Goal: Find specific page/section

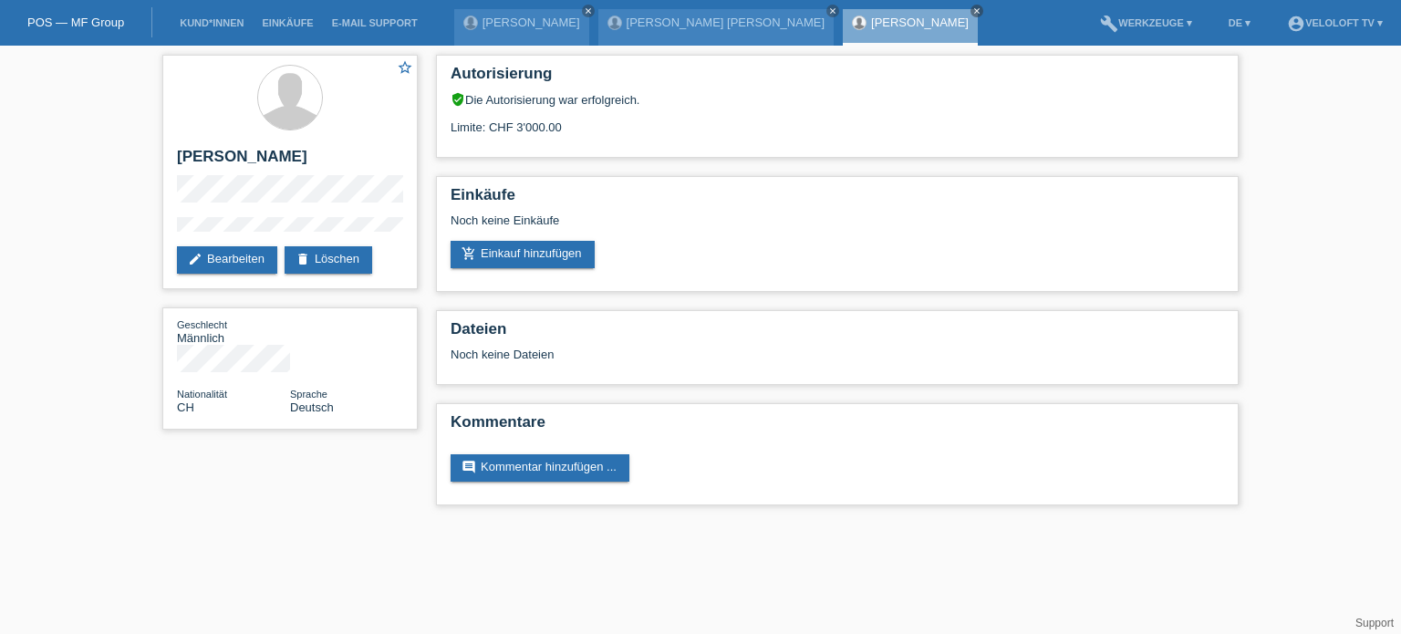
click at [290, 524] on html "POS — MF Group Kund*innen Einkäufe E-Mail Support [PERSON_NAME] close close" at bounding box center [700, 262] width 1401 height 524
click at [216, 17] on li "Kund*innen" at bounding box center [212, 23] width 82 height 47
click at [362, 498] on div "star_border Martin Rieder edit Bearbeiten delete Löschen Geschlecht Männlich Na…" at bounding box center [700, 285] width 1095 height 478
click at [215, 21] on link "Kund*innen" at bounding box center [212, 22] width 82 height 11
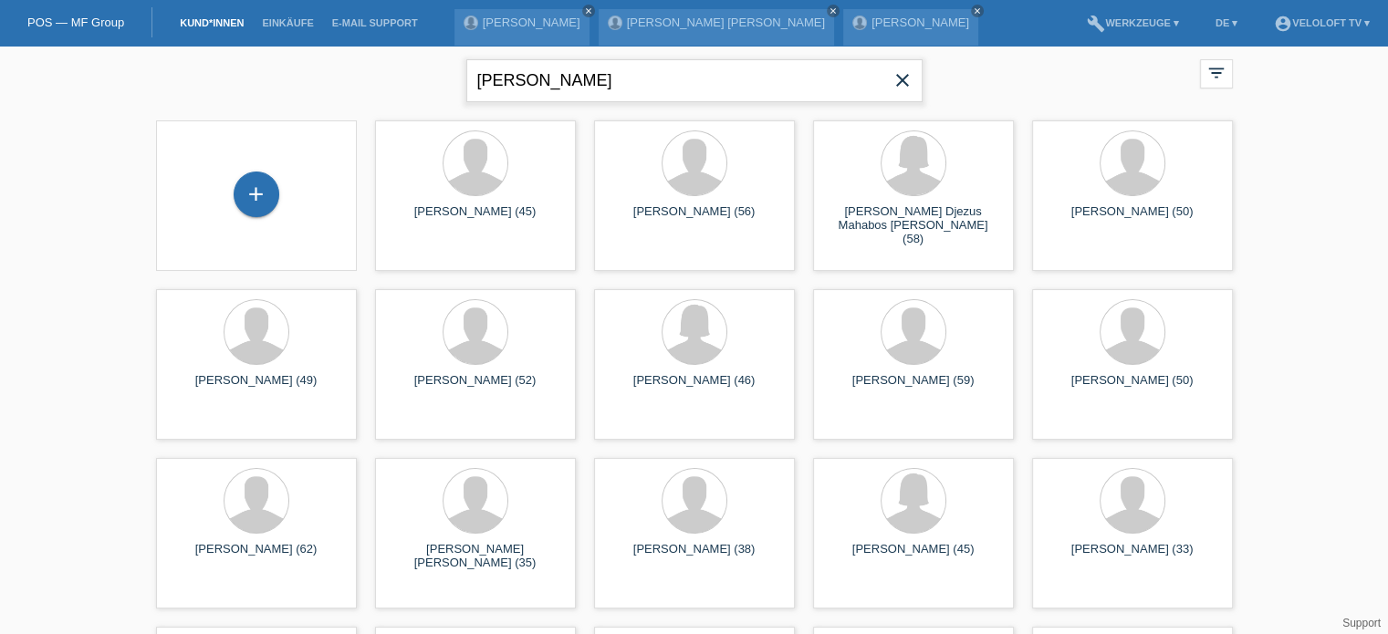
click at [701, 83] on input "[PERSON_NAME]" at bounding box center [694, 80] width 456 height 43
click at [215, 19] on link "Kund*innen" at bounding box center [212, 22] width 82 height 11
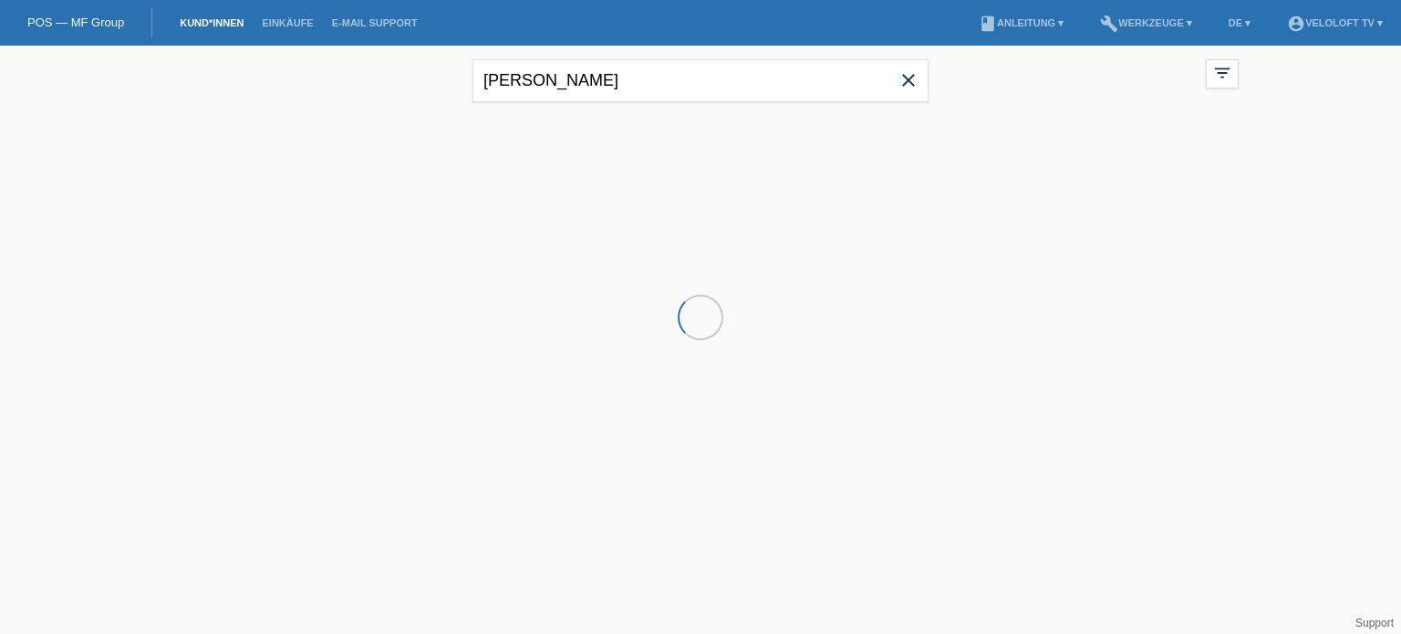
click at [215, 30] on li "Kund*innen" at bounding box center [212, 23] width 82 height 47
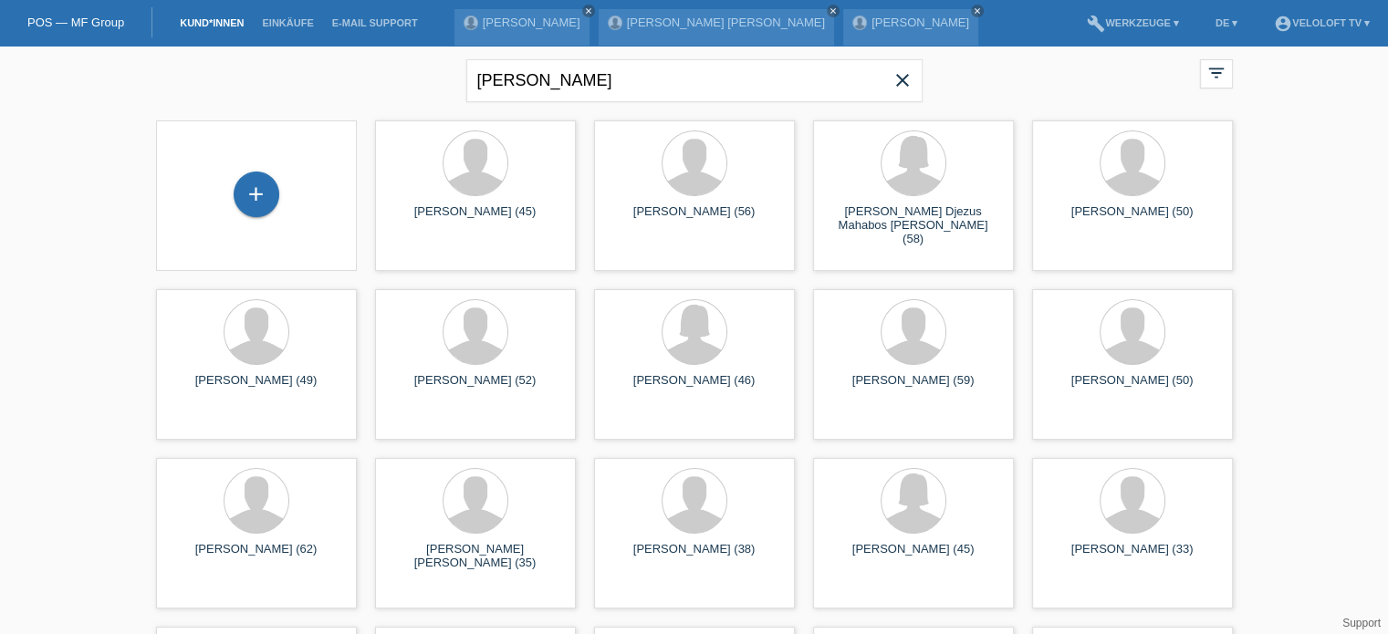
click at [900, 79] on icon "close" at bounding box center [902, 80] width 22 height 22
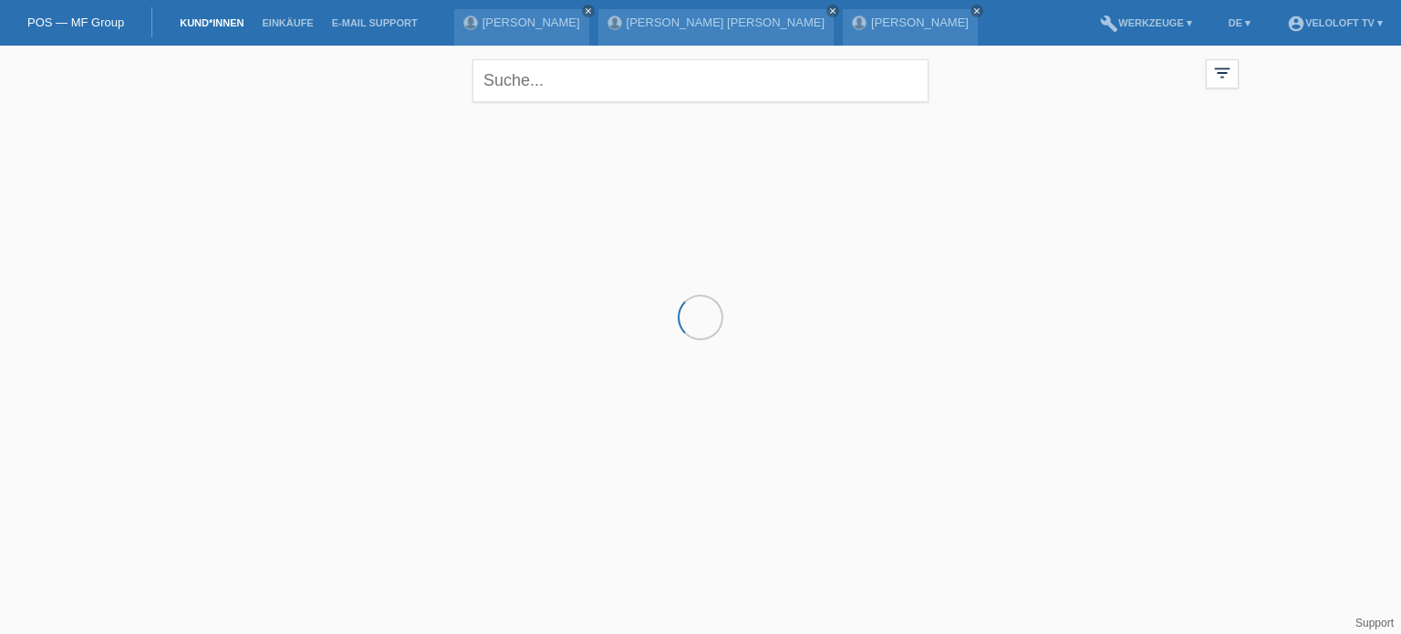
click at [224, 22] on link "Kund*innen" at bounding box center [212, 22] width 82 height 11
